Goal: Task Accomplishment & Management: Use online tool/utility

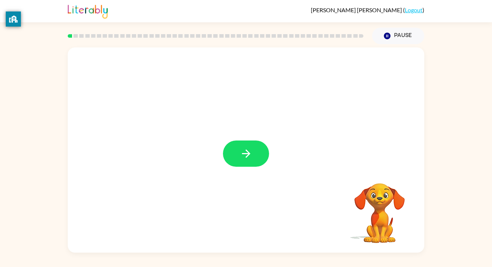
click at [252, 153] on icon "button" at bounding box center [246, 154] width 13 height 13
click at [256, 161] on div at bounding box center [246, 108] width 356 height 121
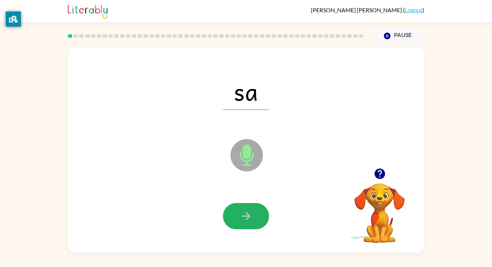
click at [247, 212] on icon "button" at bounding box center [246, 216] width 13 height 13
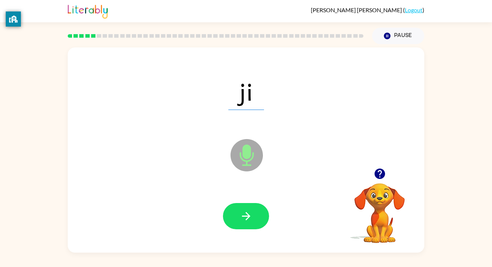
click at [247, 212] on icon "button" at bounding box center [246, 216] width 13 height 13
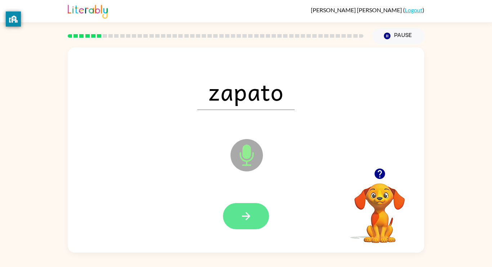
click at [253, 219] on button "button" at bounding box center [246, 216] width 46 height 26
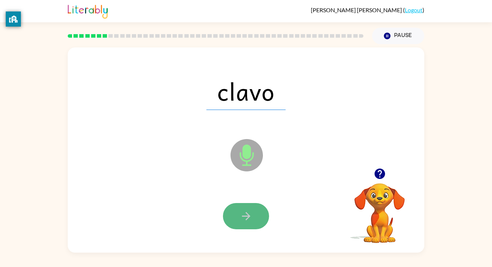
click at [252, 216] on icon "button" at bounding box center [246, 216] width 13 height 13
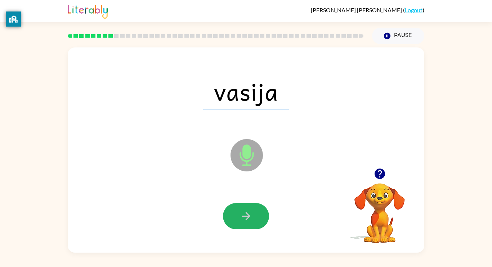
click at [252, 216] on icon "button" at bounding box center [246, 216] width 13 height 13
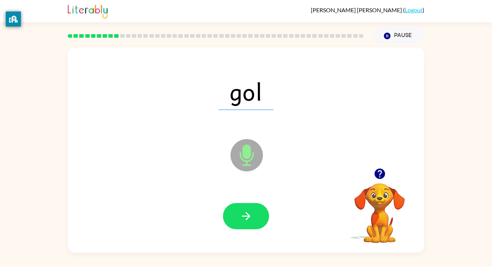
click at [252, 216] on icon "button" at bounding box center [246, 216] width 13 height 13
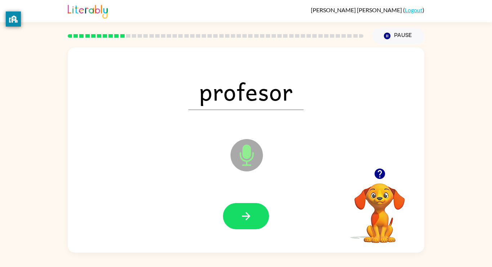
click at [252, 216] on icon "button" at bounding box center [246, 216] width 13 height 13
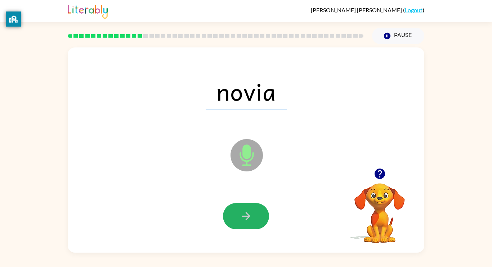
click at [252, 216] on icon "button" at bounding box center [246, 216] width 13 height 13
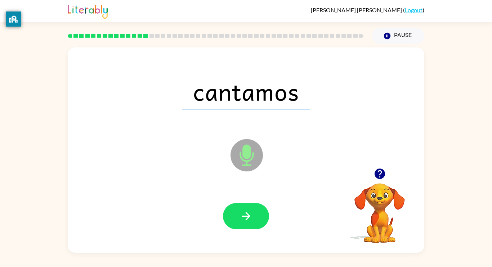
click at [252, 216] on icon "button" at bounding box center [246, 216] width 13 height 13
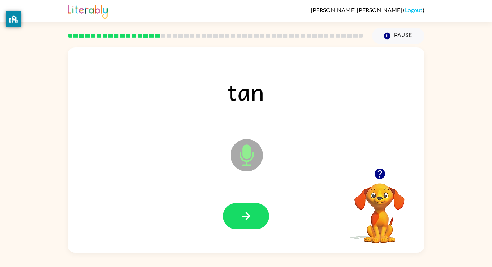
click at [252, 216] on icon "button" at bounding box center [246, 216] width 13 height 13
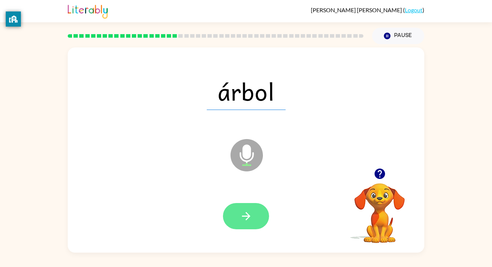
click at [251, 216] on icon "button" at bounding box center [246, 216] width 13 height 13
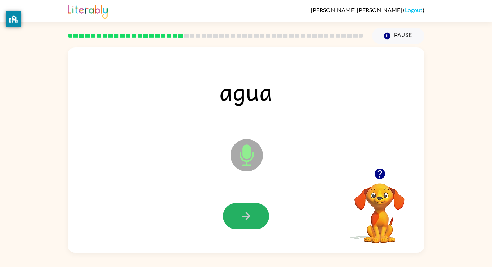
click at [251, 216] on icon "button" at bounding box center [246, 216] width 13 height 13
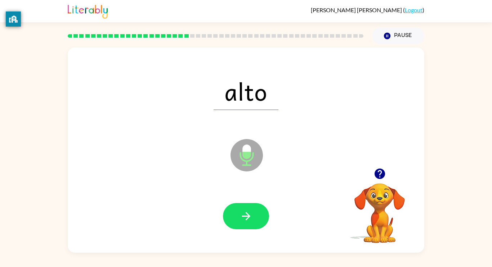
click at [251, 216] on icon "button" at bounding box center [246, 216] width 13 height 13
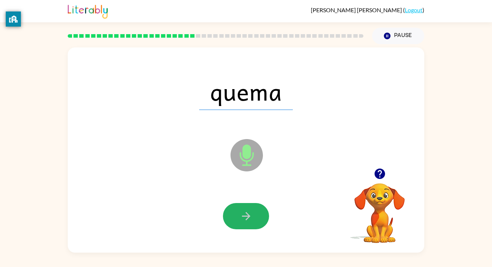
click at [251, 216] on icon "button" at bounding box center [246, 216] width 13 height 13
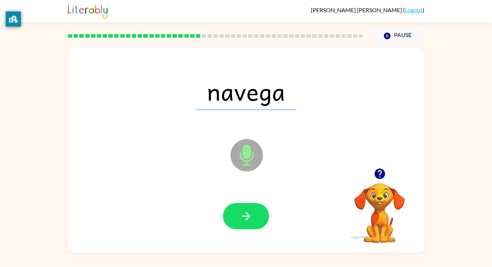
click at [251, 216] on icon "button" at bounding box center [246, 216] width 13 height 13
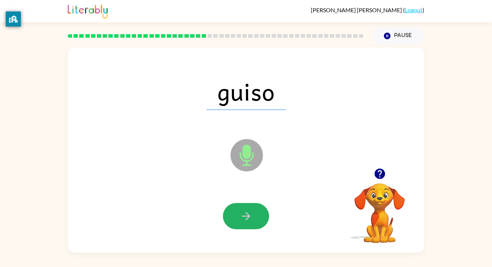
click at [251, 216] on icon "button" at bounding box center [246, 216] width 13 height 13
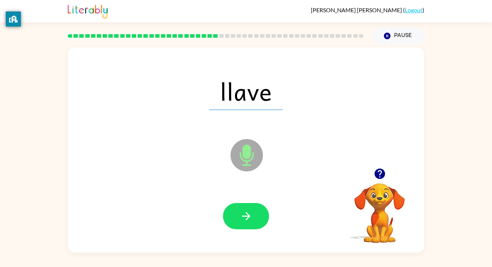
click at [251, 216] on icon "button" at bounding box center [246, 216] width 13 height 13
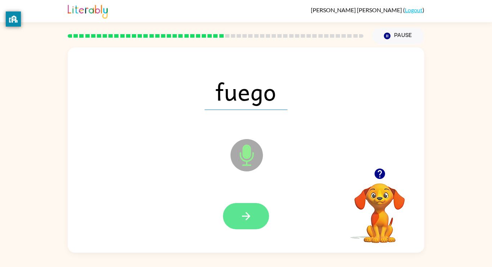
click at [250, 216] on icon "button" at bounding box center [246, 216] width 13 height 13
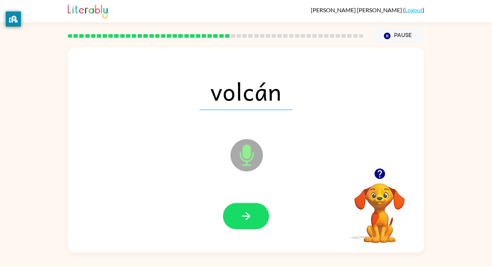
click at [250, 216] on icon "button" at bounding box center [246, 216] width 13 height 13
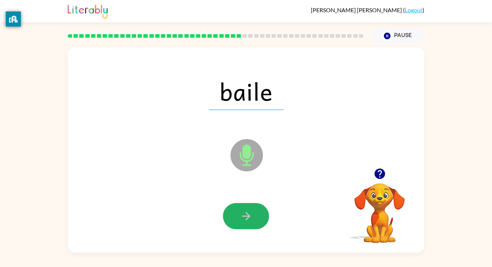
click at [250, 216] on icon "button" at bounding box center [246, 216] width 13 height 13
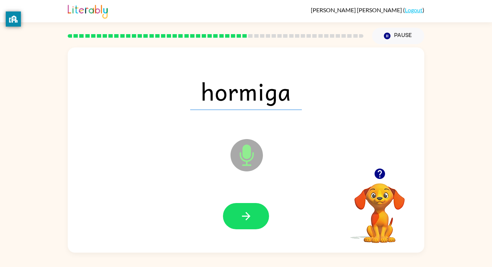
click at [250, 216] on icon "button" at bounding box center [246, 216] width 13 height 13
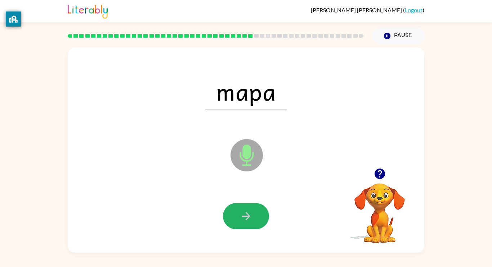
click at [250, 216] on icon "button" at bounding box center [246, 216] width 13 height 13
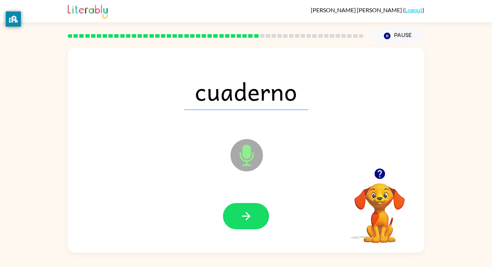
click at [250, 216] on icon "button" at bounding box center [246, 216] width 13 height 13
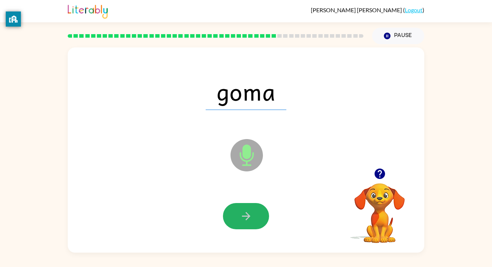
click at [250, 216] on icon "button" at bounding box center [246, 216] width 13 height 13
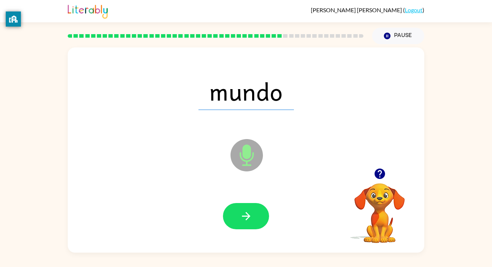
click at [250, 216] on icon "button" at bounding box center [246, 216] width 13 height 13
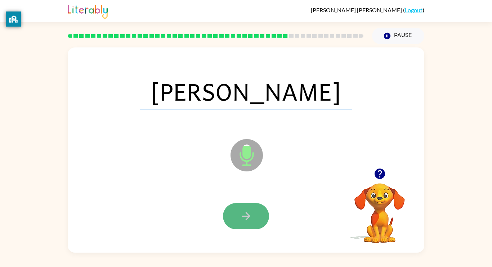
click at [251, 216] on icon "button" at bounding box center [246, 216] width 13 height 13
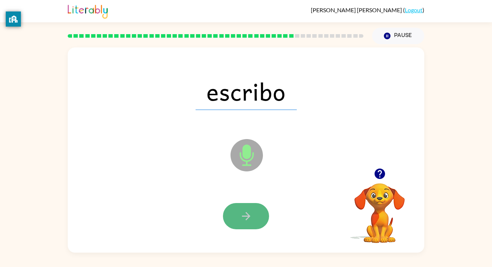
click at [251, 215] on icon "button" at bounding box center [246, 216] width 13 height 13
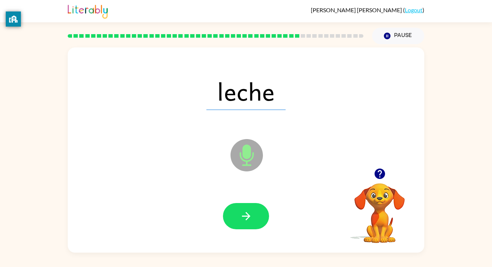
click at [251, 215] on icon "button" at bounding box center [246, 216] width 13 height 13
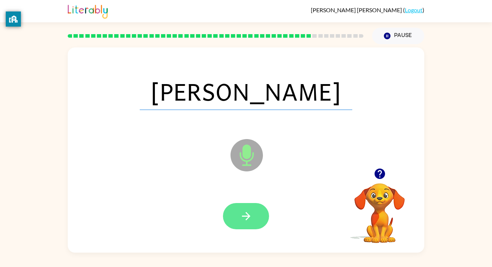
click at [251, 215] on icon "button" at bounding box center [246, 216] width 13 height 13
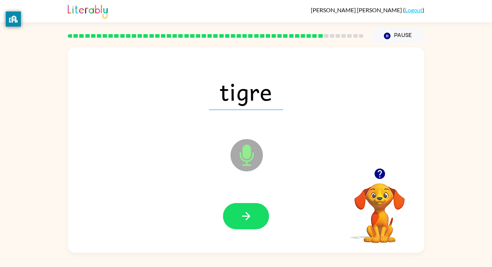
click at [251, 215] on icon "button" at bounding box center [246, 216] width 13 height 13
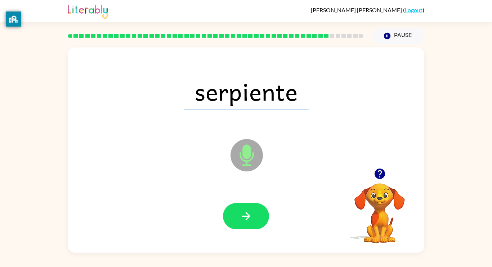
click at [251, 215] on icon "button" at bounding box center [246, 216] width 13 height 13
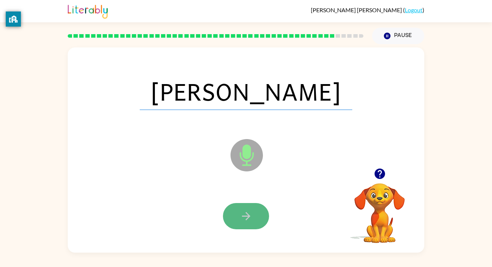
click at [251, 215] on icon "button" at bounding box center [246, 216] width 13 height 13
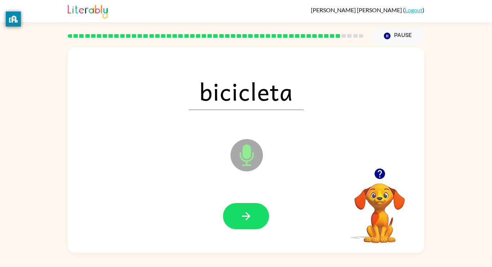
click at [251, 215] on icon "button" at bounding box center [246, 216] width 13 height 13
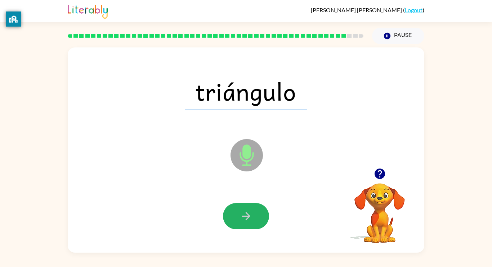
click at [251, 215] on icon "button" at bounding box center [246, 216] width 13 height 13
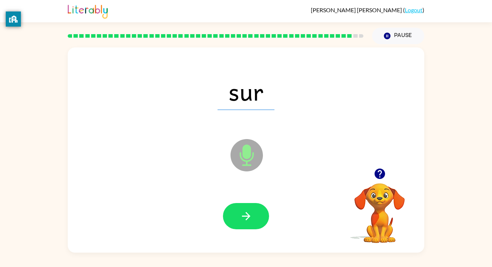
click at [251, 215] on icon "button" at bounding box center [246, 216] width 13 height 13
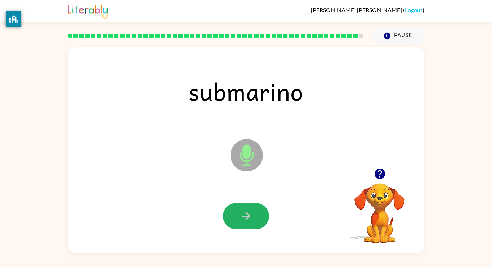
click at [251, 215] on icon "button" at bounding box center [246, 216] width 13 height 13
